Goal: Information Seeking & Learning: Learn about a topic

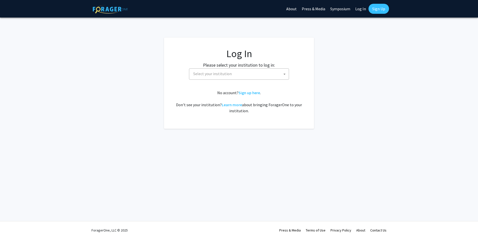
click at [213, 74] on span "Select your institution" at bounding box center [212, 73] width 39 height 5
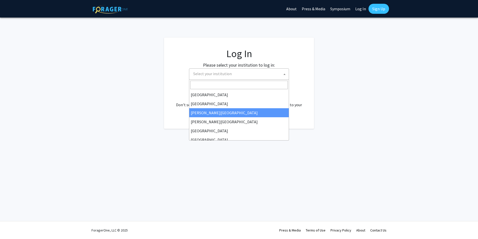
scroll to position [25, 0]
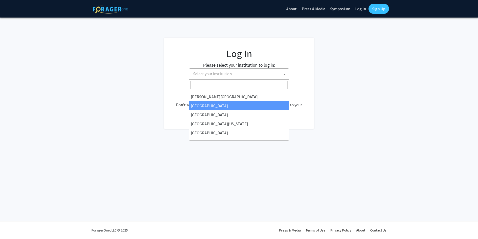
select select "6"
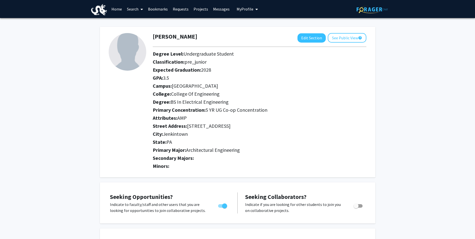
click at [117, 8] on link "Home" at bounding box center [117, 9] width 16 height 18
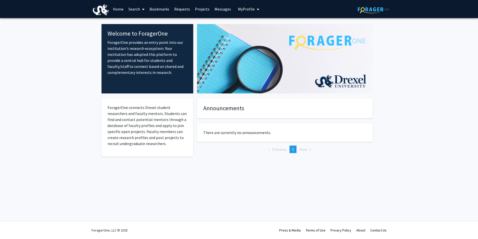
click at [137, 11] on link "Search" at bounding box center [136, 9] width 21 height 18
click at [144, 35] on span "Students" at bounding box center [141, 33] width 31 height 10
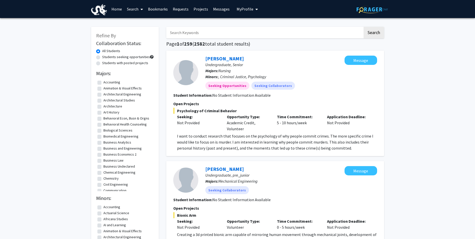
click at [134, 12] on link "Search" at bounding box center [134, 9] width 21 height 18
click at [138, 24] on span "Faculty/Staff" at bounding box center [142, 23] width 37 height 10
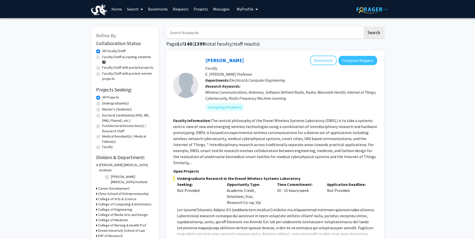
click at [102, 103] on label "Undergraduate(s)" at bounding box center [115, 103] width 27 height 5
click at [102, 103] on input "Undergraduate(s)" at bounding box center [103, 102] width 3 height 3
radio input "true"
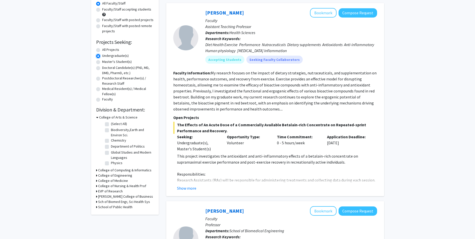
scroll to position [100, 0]
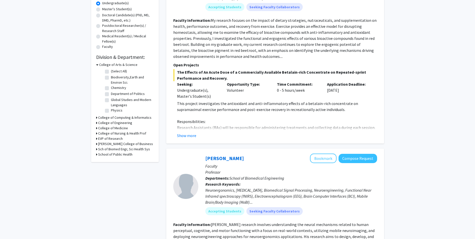
click at [96, 122] on icon at bounding box center [96, 122] width 1 height 5
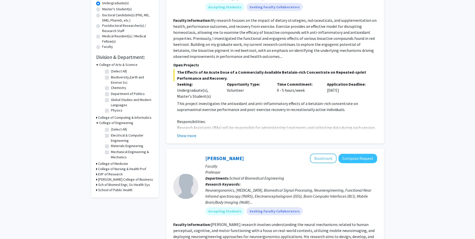
click at [111, 135] on label "Electrical & Computer Engineering" at bounding box center [132, 138] width 42 height 11
click at [111, 135] on input "Electrical & Computer Engineering" at bounding box center [112, 134] width 3 height 3
checkbox input "true"
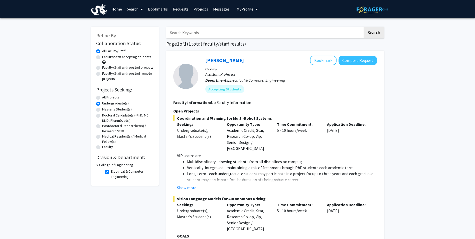
click at [218, 52] on div "[PERSON_NAME] Compose Request Faculty Assistant Professor Departments: Electric…" at bounding box center [275, 203] width 218 height 305
click at [220, 61] on link "[PERSON_NAME]" at bounding box center [224, 60] width 39 height 6
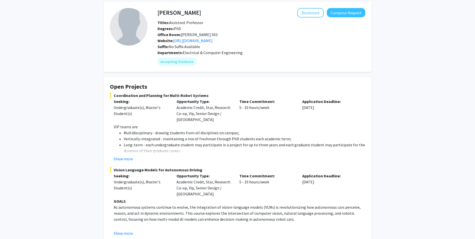
scroll to position [29, 0]
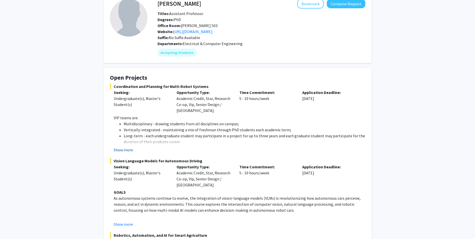
click at [128, 151] on button "Show more" at bounding box center [123, 150] width 19 height 6
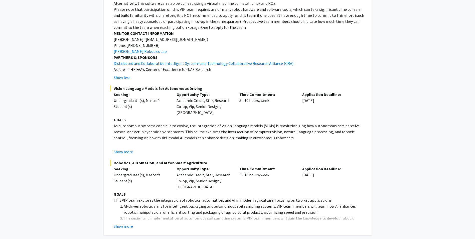
scroll to position [585, 0]
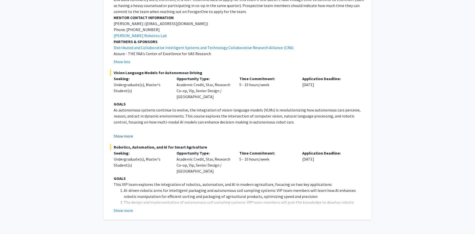
click at [115, 133] on button "Show more" at bounding box center [123, 136] width 19 height 6
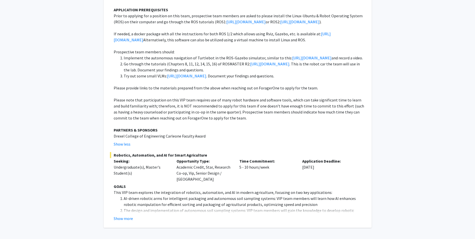
scroll to position [838, 0]
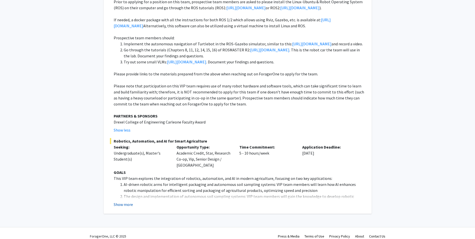
click at [130, 201] on button "Show more" at bounding box center [123, 204] width 19 height 6
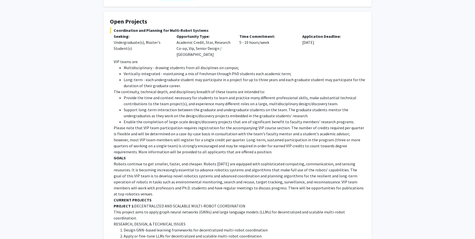
scroll to position [0, 0]
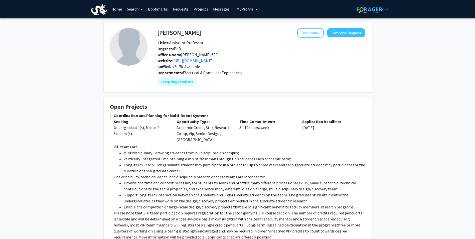
click at [139, 14] on span at bounding box center [140, 10] width 5 height 18
click at [199, 7] on link "Projects" at bounding box center [201, 9] width 20 height 18
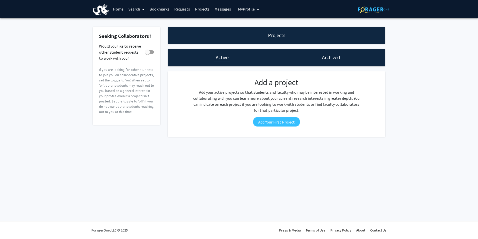
click at [153, 10] on link "Bookmarks" at bounding box center [159, 9] width 25 height 18
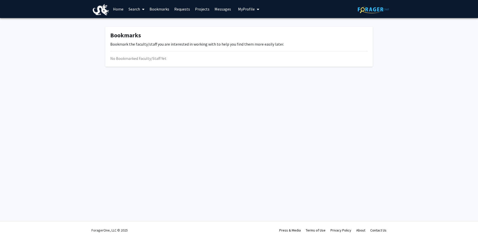
click at [139, 10] on link "Search" at bounding box center [136, 9] width 21 height 18
click at [139, 21] on span "Faculty/Staff" at bounding box center [144, 23] width 37 height 10
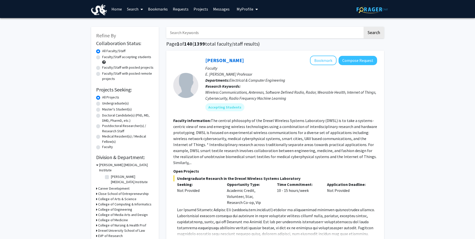
click at [129, 60] on div "Faculty/Staff accepting students" at bounding box center [125, 59] width 58 height 11
click at [102, 58] on label "Faculty/Staff accepting students" at bounding box center [126, 56] width 49 height 5
click at [102, 58] on input "Faculty/Staff accepting students" at bounding box center [103, 55] width 3 height 3
radio input "true"
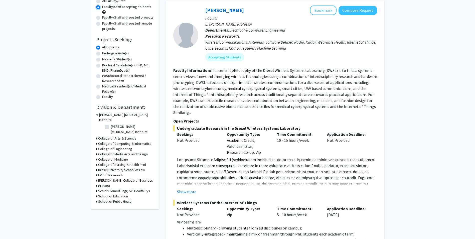
scroll to position [75, 0]
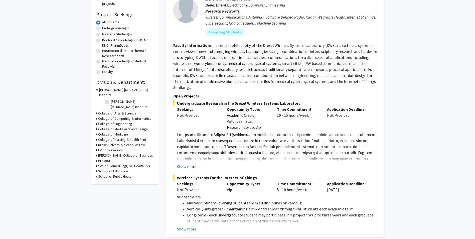
click at [189, 163] on button "Show more" at bounding box center [186, 166] width 19 height 6
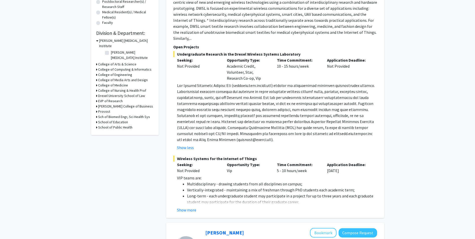
scroll to position [125, 0]
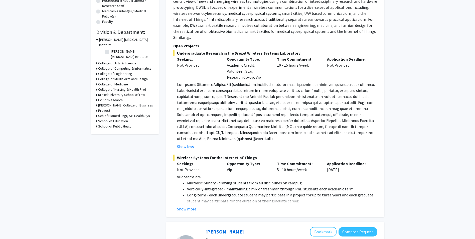
click at [189, 199] on fg-read-more "VIP teams are: Multidisciplinary - drawing students from all disciplines on cam…" at bounding box center [275, 193] width 204 height 38
click at [190, 206] on button "Show more" at bounding box center [186, 209] width 19 height 6
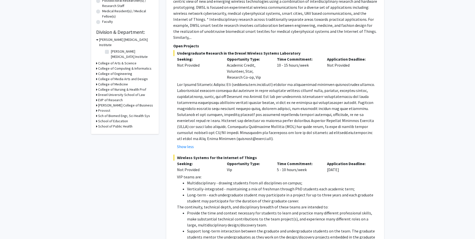
scroll to position [0, 0]
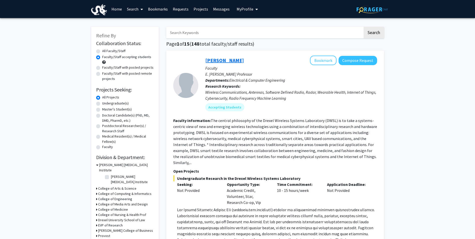
click at [209, 61] on link "[PERSON_NAME]" at bounding box center [224, 60] width 39 height 6
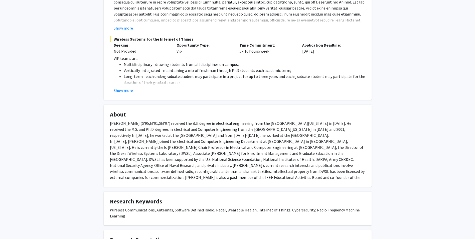
scroll to position [150, 0]
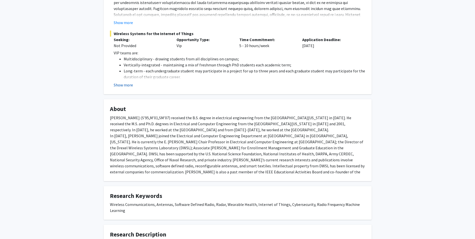
click at [126, 87] on button "Show more" at bounding box center [123, 85] width 19 height 6
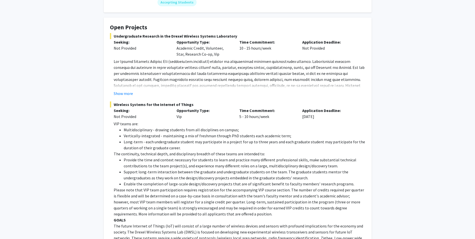
scroll to position [75, 0]
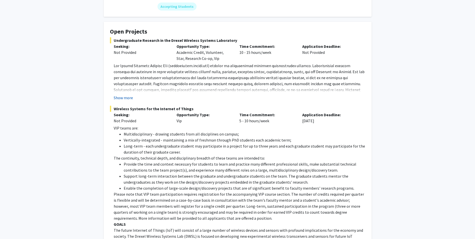
click at [130, 98] on button "Show more" at bounding box center [123, 98] width 19 height 6
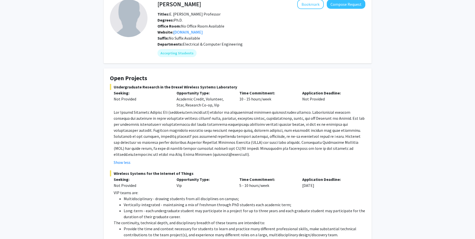
scroll to position [0, 0]
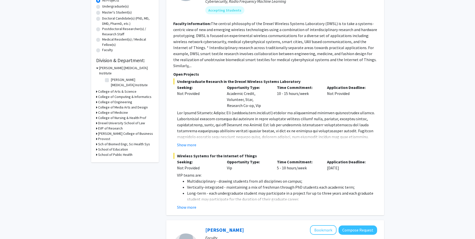
scroll to position [75, 0]
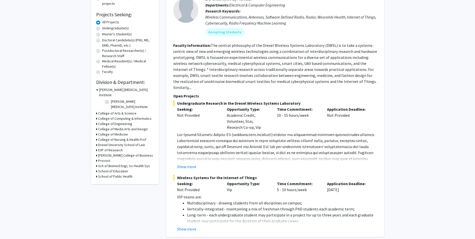
click at [99, 121] on h3 "College of Engineering" at bounding box center [115, 123] width 34 height 5
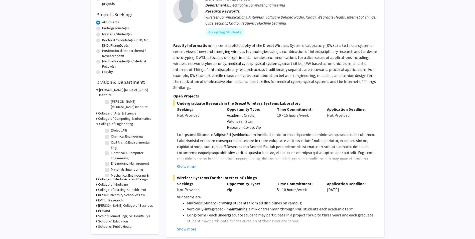
click at [111, 128] on label "(Select All)" at bounding box center [119, 130] width 16 height 5
click at [111, 128] on input "(Select All)" at bounding box center [112, 129] width 3 height 3
checkbox input "true"
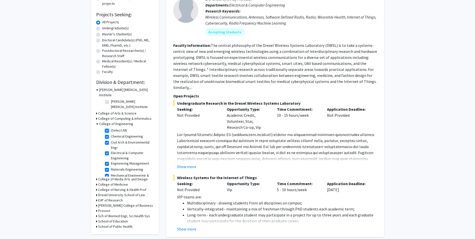
checkbox input "true"
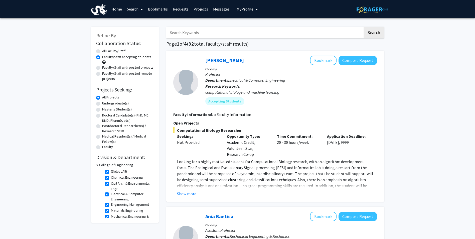
click at [188, 193] on button "Show more" at bounding box center [186, 193] width 19 height 6
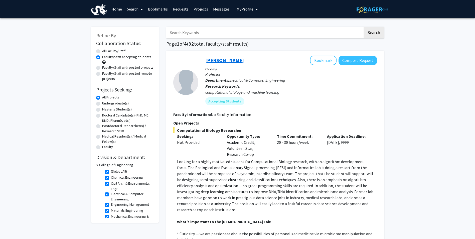
click at [215, 60] on link "[PERSON_NAME]" at bounding box center [224, 60] width 39 height 6
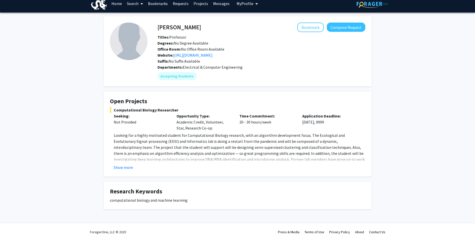
scroll to position [7, 0]
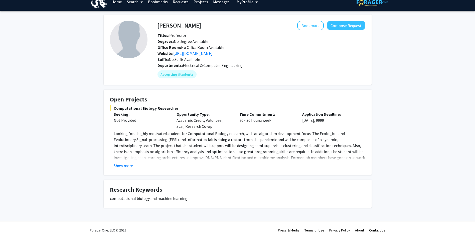
click at [125, 169] on fg-card "Open Projects Computational Biology Researcher Seeking: Not Provided Opportunit…" at bounding box center [238, 132] width 268 height 85
click at [125, 166] on button "Show more" at bounding box center [123, 165] width 19 height 6
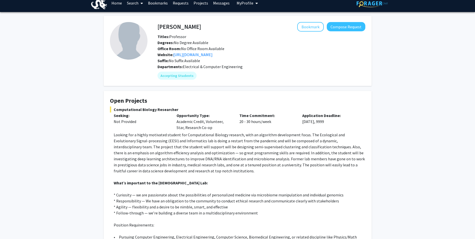
scroll to position [0, 0]
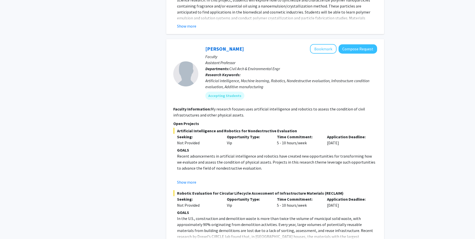
scroll to position [650, 0]
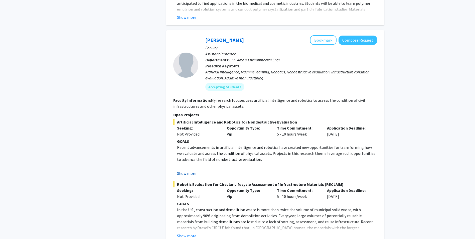
click at [192, 174] on button "Show more" at bounding box center [186, 173] width 19 height 6
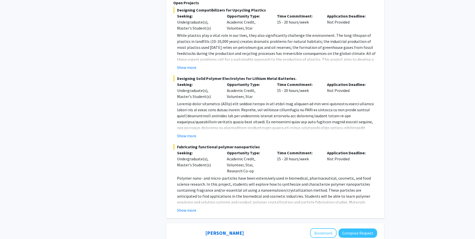
scroll to position [358, 0]
